Goal: Transaction & Acquisition: Purchase product/service

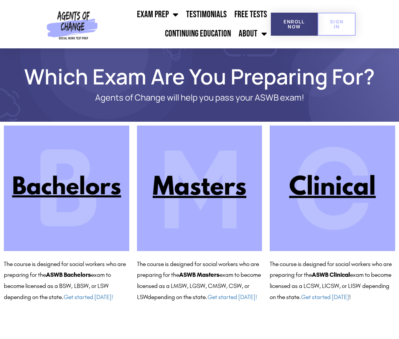
click at [329, 187] on img at bounding box center [333, 189] width 126 height 126
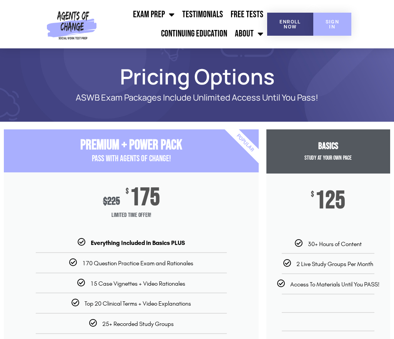
click at [329, 27] on span "SIGN IN" at bounding box center [332, 24] width 14 height 10
